Goal: Task Accomplishment & Management: Manage account settings

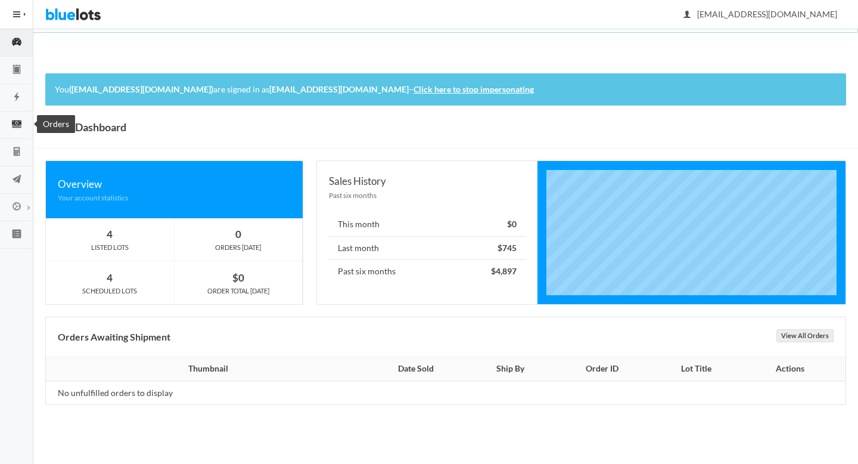
click at [19, 133] on link "Orders" at bounding box center [16, 124] width 33 height 27
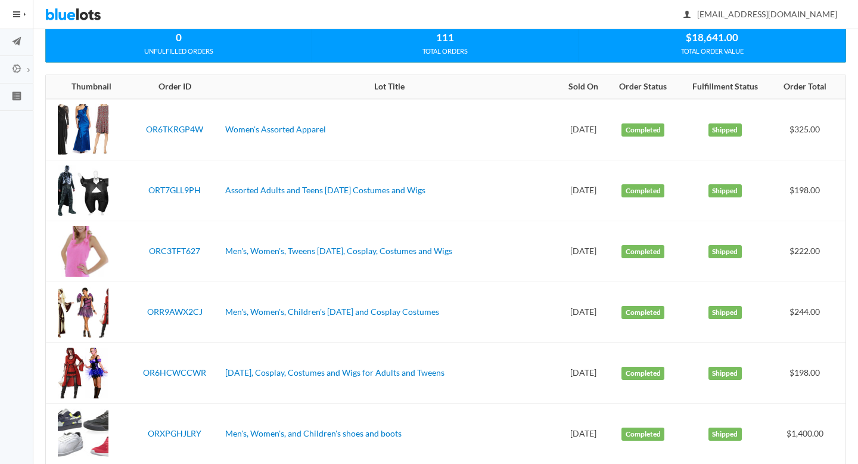
scroll to position [145, 0]
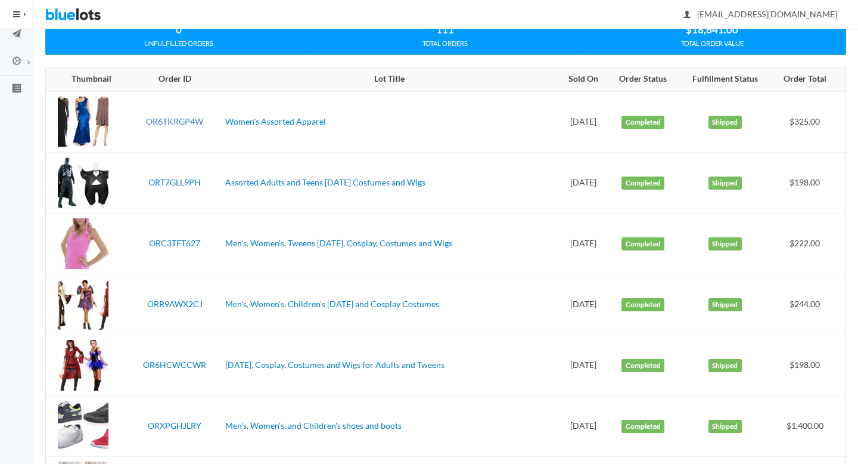
click at [178, 120] on link "OR6TKRGP4W" at bounding box center [174, 121] width 57 height 10
click at [175, 180] on link "ORT7GLL9PH" at bounding box center [174, 182] width 52 height 10
click at [175, 240] on link "ORC3TFT627" at bounding box center [174, 243] width 51 height 10
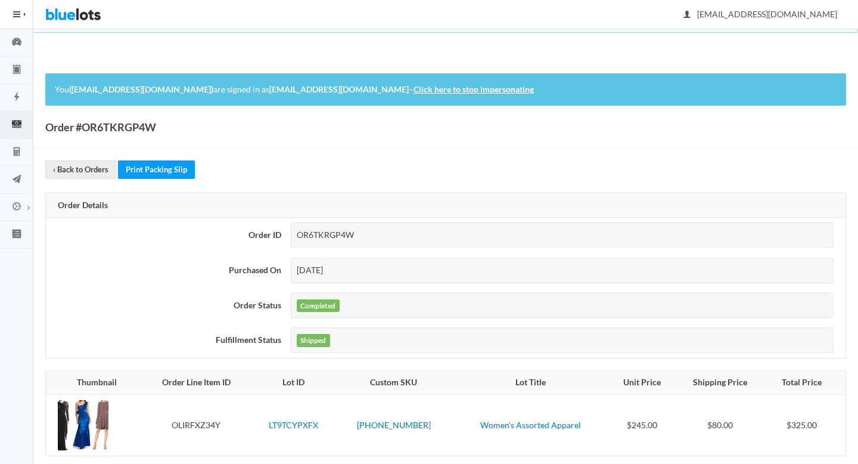
scroll to position [105, 0]
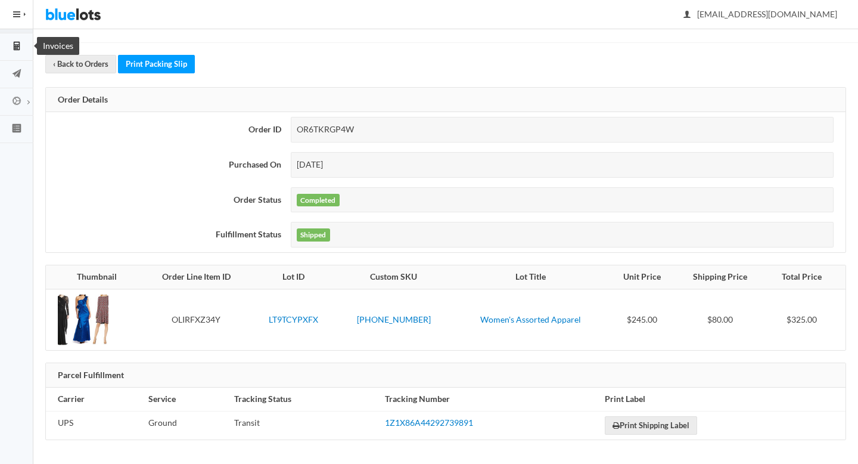
click at [14, 44] on icon "calculator" at bounding box center [17, 46] width 6 height 9
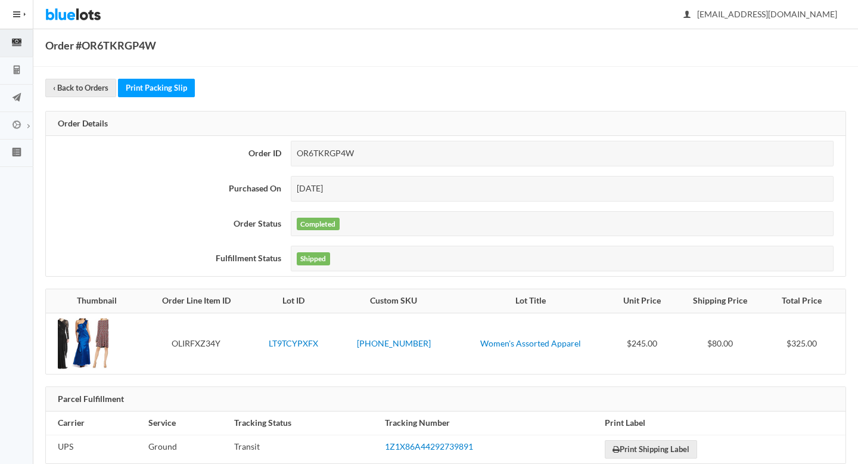
scroll to position [0, 0]
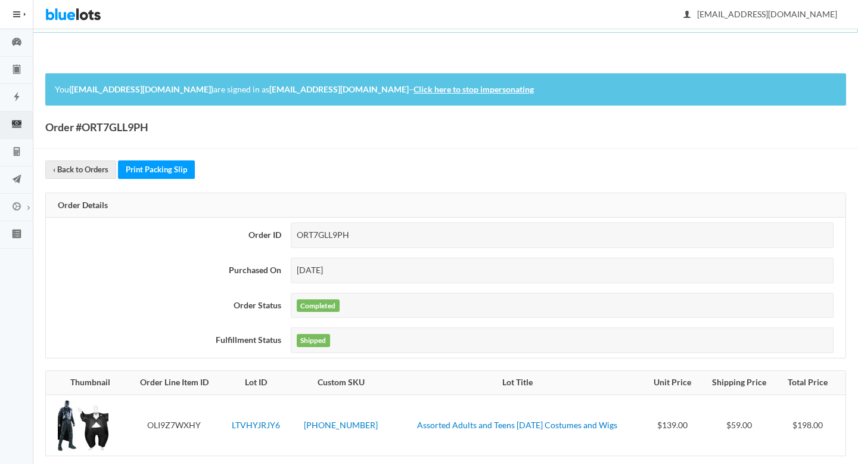
scroll to position [105, 0]
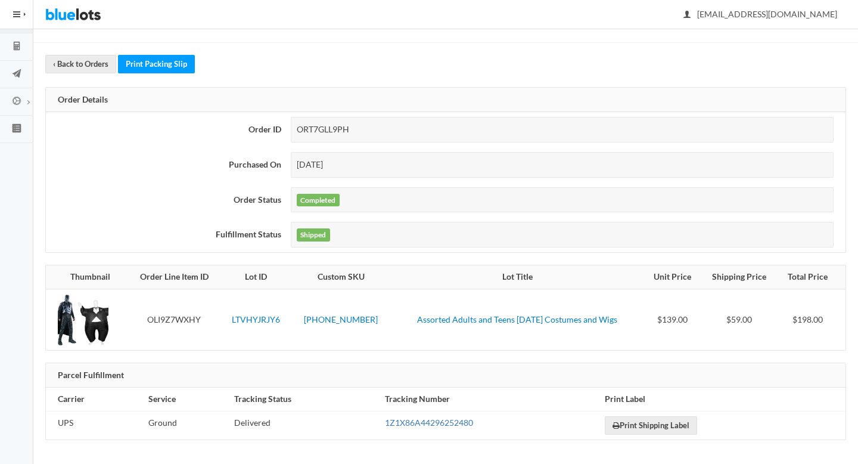
click at [417, 421] on link "1Z1X86A44296252480" at bounding box center [429, 422] width 88 height 10
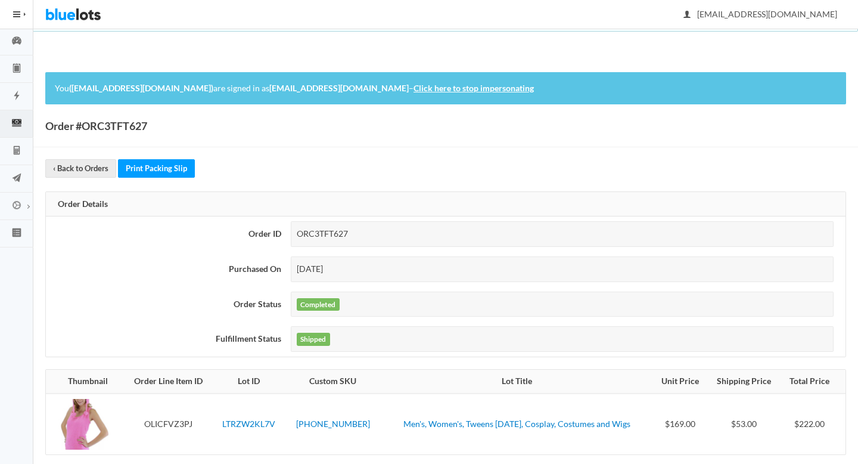
scroll to position [105, 0]
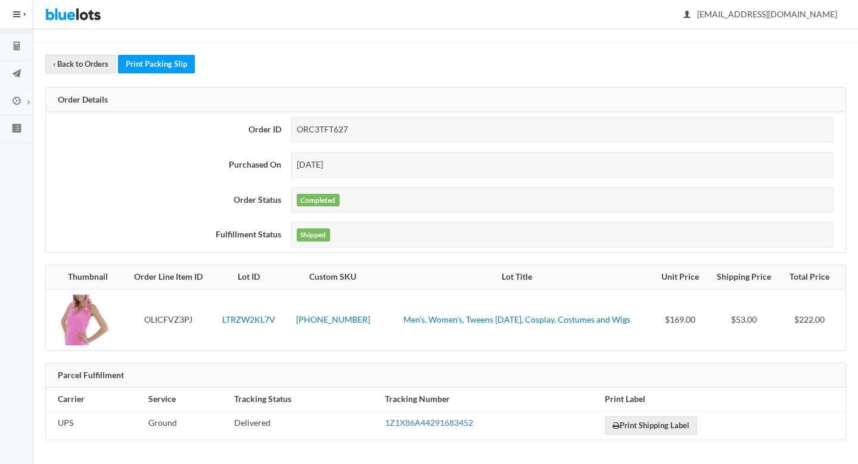
click at [410, 422] on link "1Z1X86A44291683452" at bounding box center [429, 422] width 88 height 10
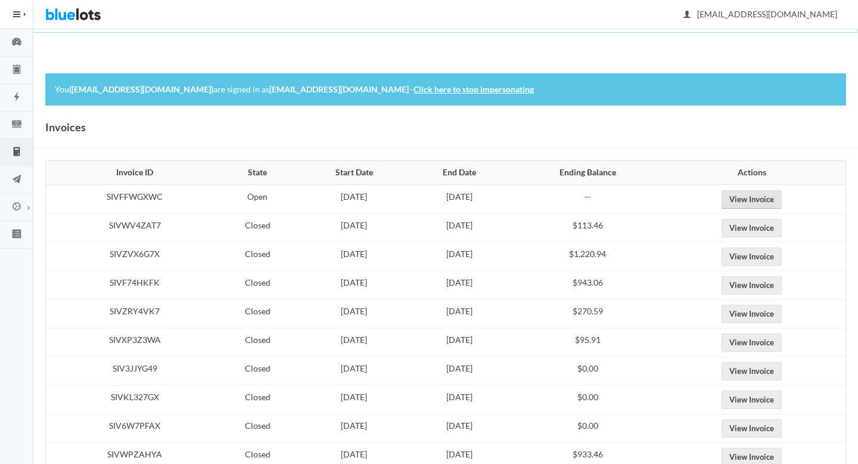
click at [757, 195] on link "View Invoice" at bounding box center [752, 199] width 60 height 18
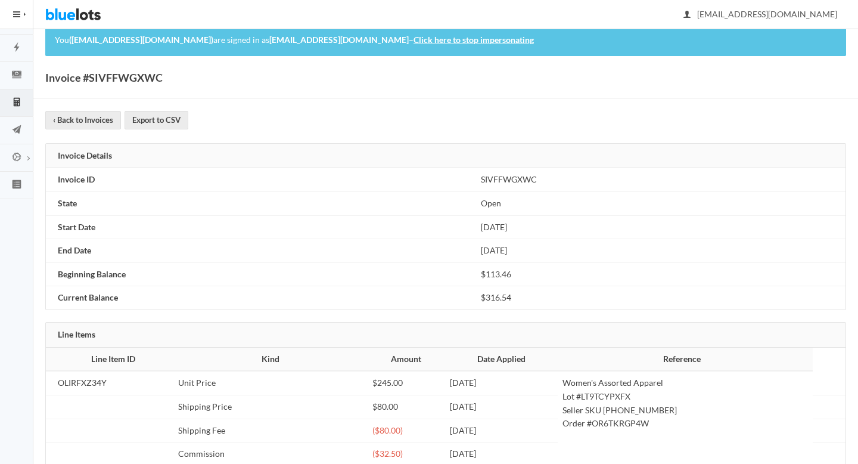
scroll to position [99, 0]
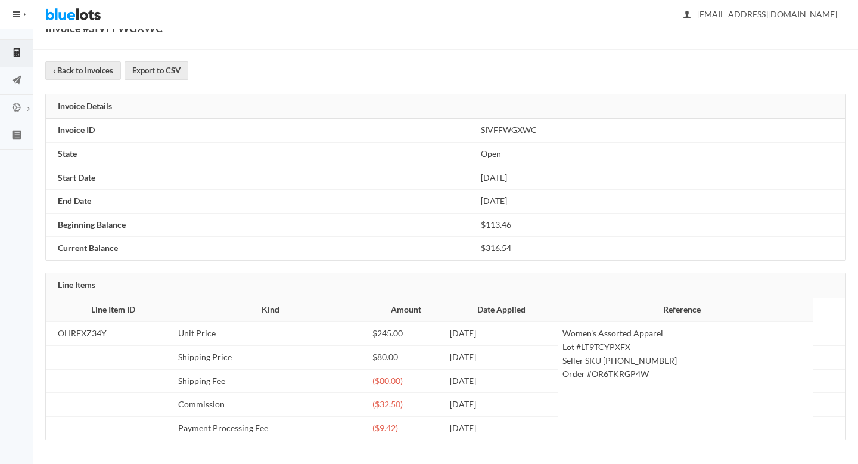
click at [631, 347] on td "Women's Assorted Apparel Lot #LT9TCYPXFX Seller SKU [PHONE_NUMBER] Order #OR6TK…" at bounding box center [686, 380] width 256 height 118
click at [644, 375] on td "Women's Assorted Apparel Lot #LT9TCYPXFX Seller SKU 2504-52-2122 Order #OR6TKRG…" at bounding box center [686, 380] width 256 height 118
copy td "OR6TKRGP4W"
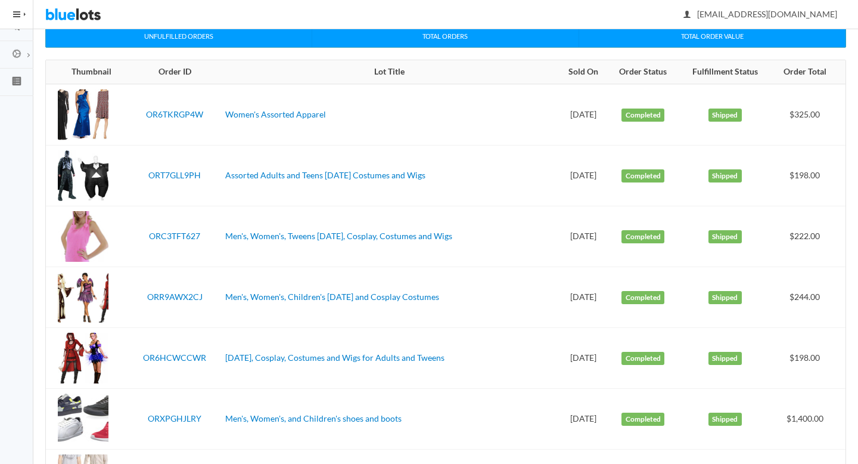
scroll to position [145, 0]
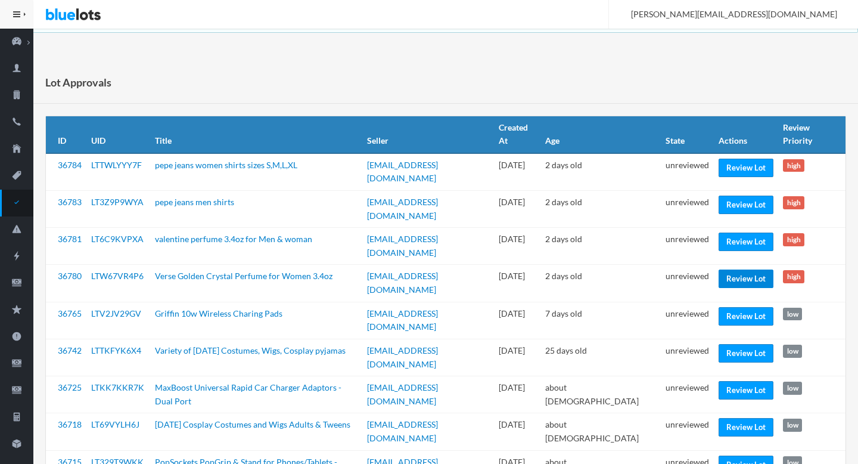
click at [740, 269] on link "Review Lot" at bounding box center [746, 278] width 55 height 18
click at [744, 232] on link "Review Lot" at bounding box center [746, 241] width 55 height 18
click at [742, 195] on link "Review Lot" at bounding box center [746, 204] width 55 height 18
click at [739, 173] on link "Review Lot" at bounding box center [746, 168] width 55 height 18
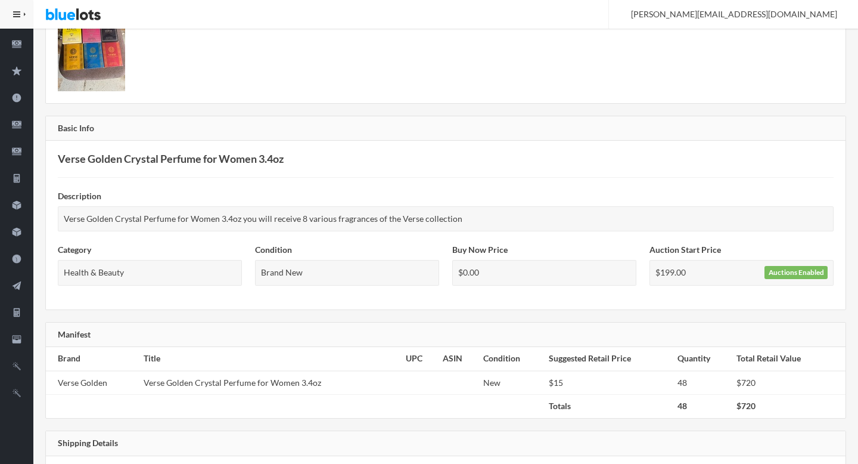
scroll to position [302, 0]
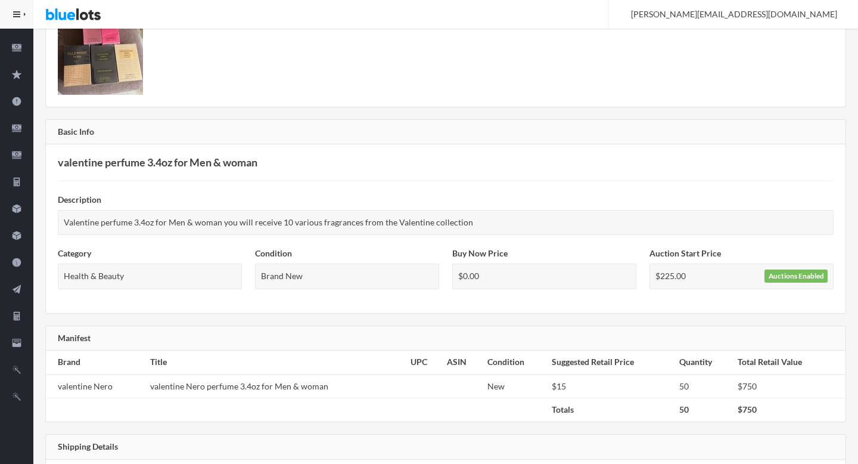
scroll to position [231, 0]
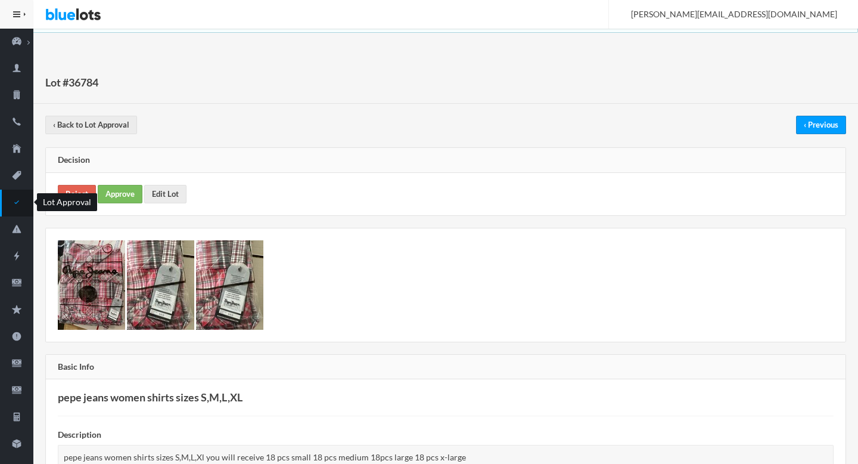
click at [14, 203] on icon "checkmark" at bounding box center [16, 202] width 33 height 11
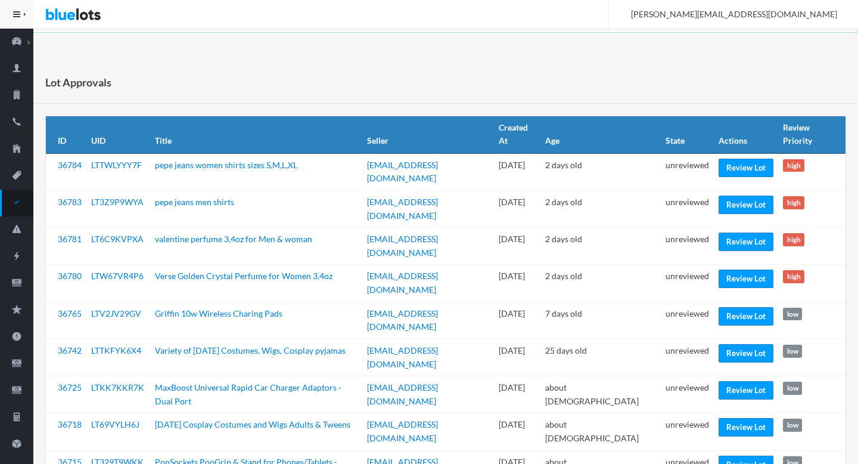
click at [505, 83] on div "Lot Approvals" at bounding box center [445, 82] width 825 height 42
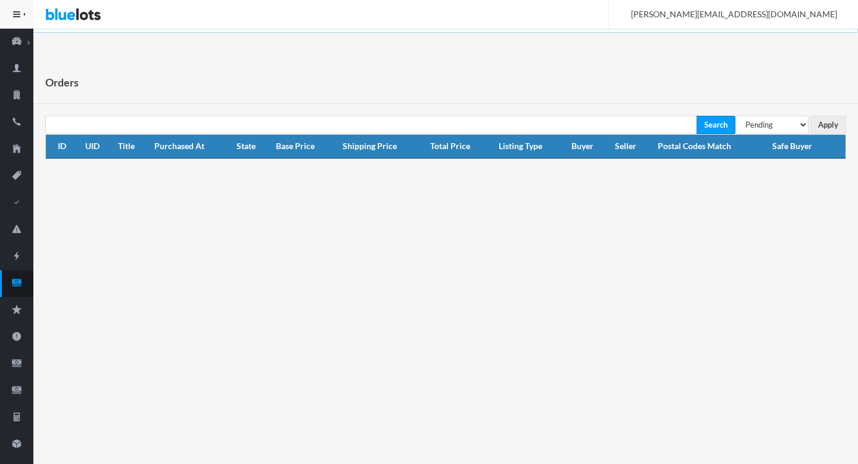
select select "under_review"
click at [735, 116] on select "All Orders Pending Completed Under review Cancelled" at bounding box center [771, 125] width 73 height 18
click at [816, 131] on input "Apply" at bounding box center [828, 125] width 36 height 18
click at [10, 282] on icon "cash" at bounding box center [16, 282] width 33 height 11
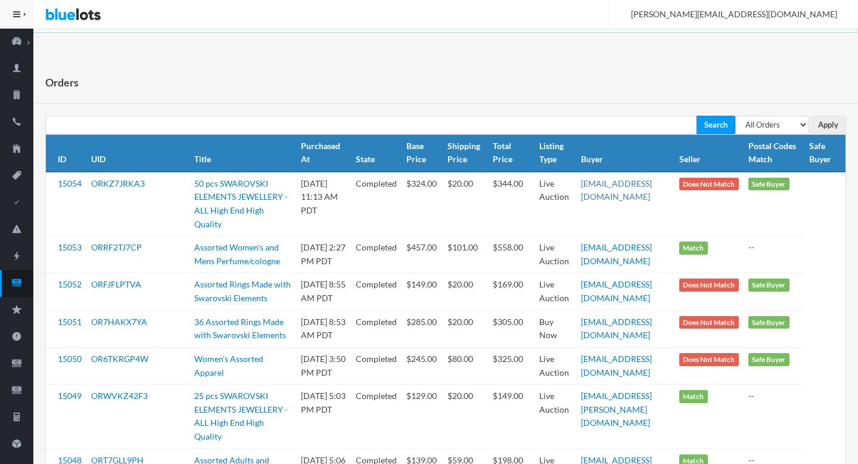
click at [633, 181] on link "[EMAIL_ADDRESS][DOMAIN_NAME]" at bounding box center [616, 190] width 71 height 24
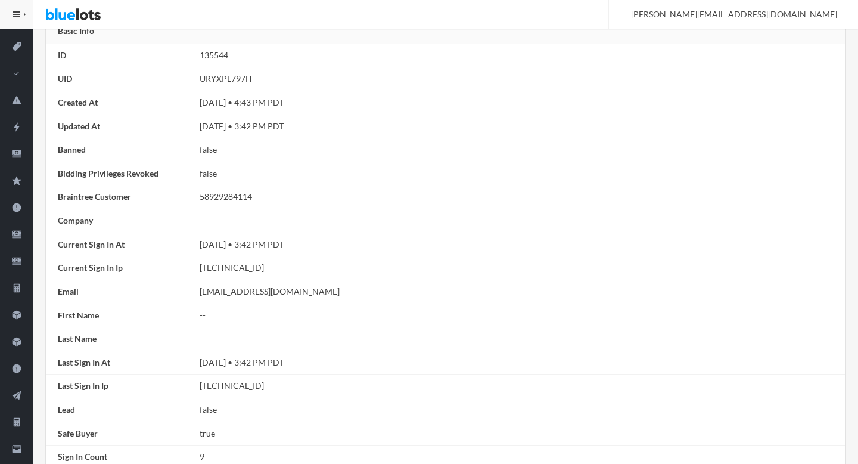
scroll to position [127, 0]
click at [305, 292] on td "rebeccagardner693@gmail.com" at bounding box center [520, 293] width 651 height 24
copy td "com"
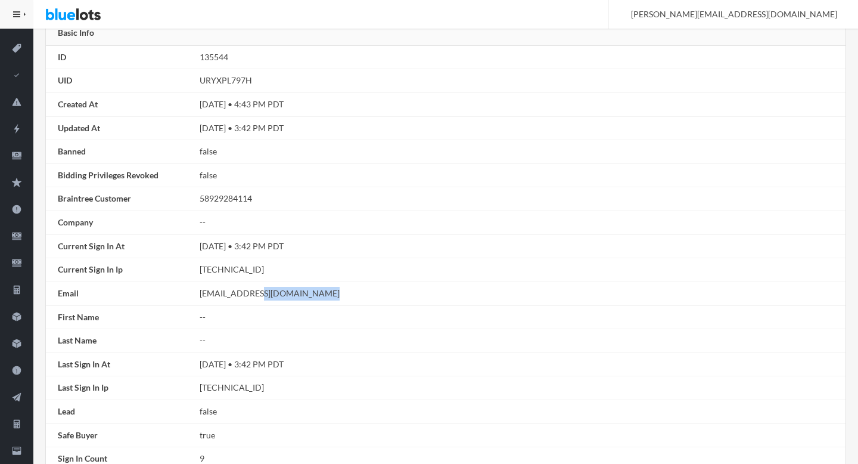
copy tbody "rebeccagardner693@gmail.com"
